Goal: Task Accomplishment & Management: Use online tool/utility

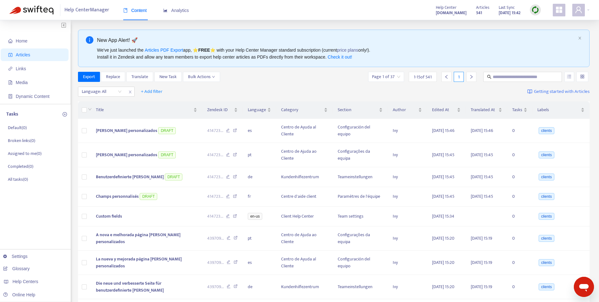
click at [536, 9] on img at bounding box center [535, 10] width 8 height 8
click at [543, 22] on link "Quick Sync" at bounding box center [548, 22] width 27 height 7
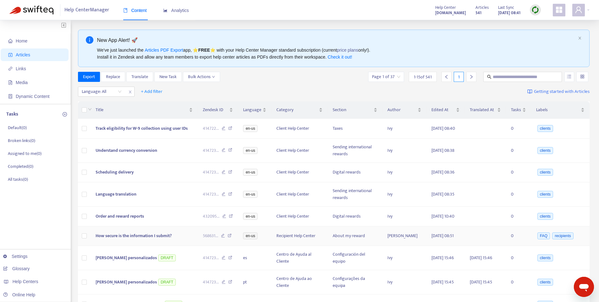
click at [156, 239] on span "How secure is the information I submit?" at bounding box center [134, 235] width 76 height 7
click at [225, 239] on icon at bounding box center [223, 236] width 4 height 6
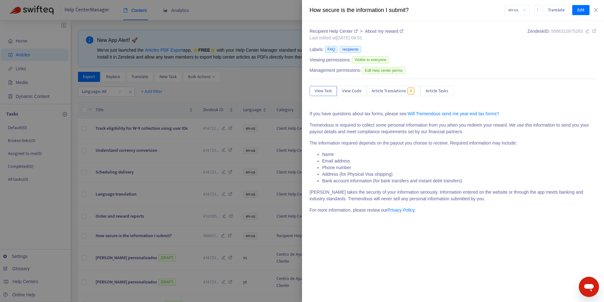
click at [239, 104] on div at bounding box center [302, 151] width 604 height 302
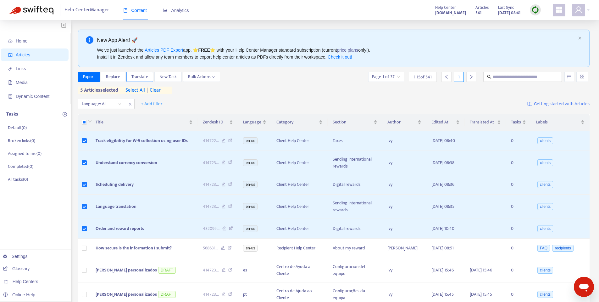
click at [131, 75] on span "Translate" at bounding box center [139, 76] width 17 height 7
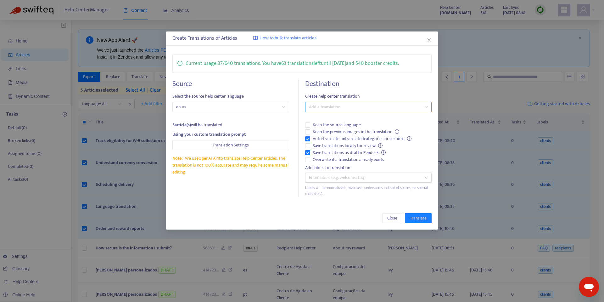
click at [343, 107] on div at bounding box center [365, 107] width 117 height 8
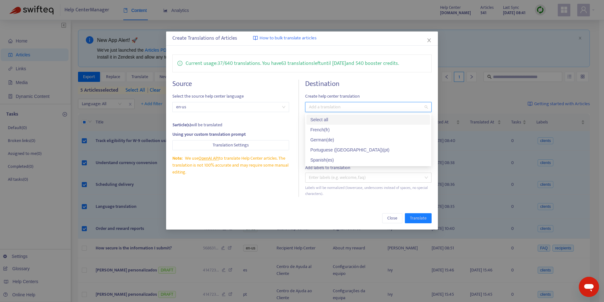
click at [342, 117] on div "Select all" at bounding box center [368, 119] width 116 height 7
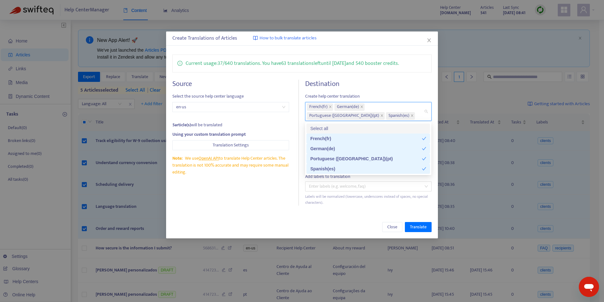
click at [371, 88] on h4 "Destination" at bounding box center [368, 84] width 126 height 8
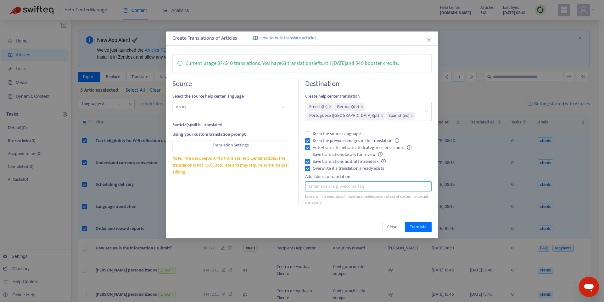
click at [339, 188] on div at bounding box center [365, 186] width 117 height 8
type input "*******"
click at [362, 201] on div "clients" at bounding box center [368, 198] width 116 height 7
click at [363, 230] on div "Close Translate" at bounding box center [301, 227] width 259 height 10
click at [419, 227] on span "Translate" at bounding box center [418, 226] width 17 height 7
